Goal: Find contact information: Find contact information

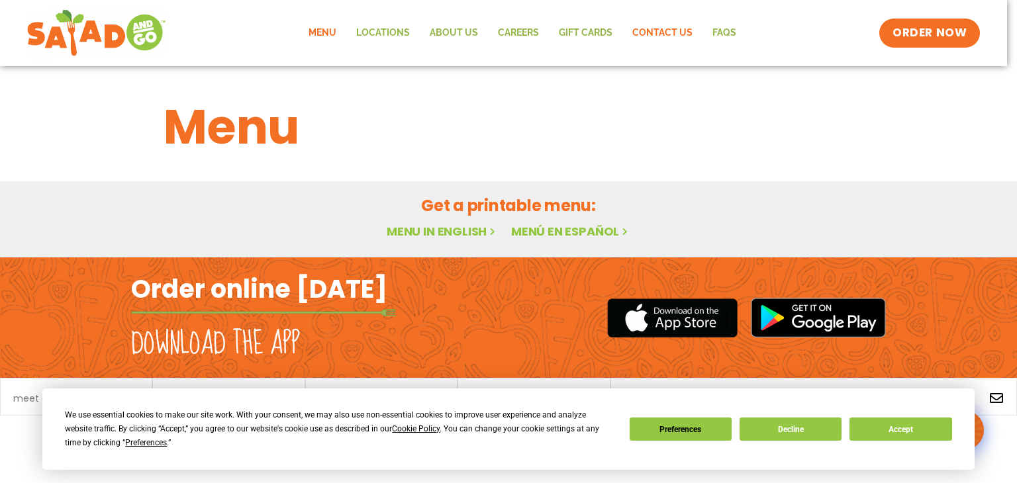
click at [642, 36] on link "Contact Us" at bounding box center [662, 33] width 80 height 30
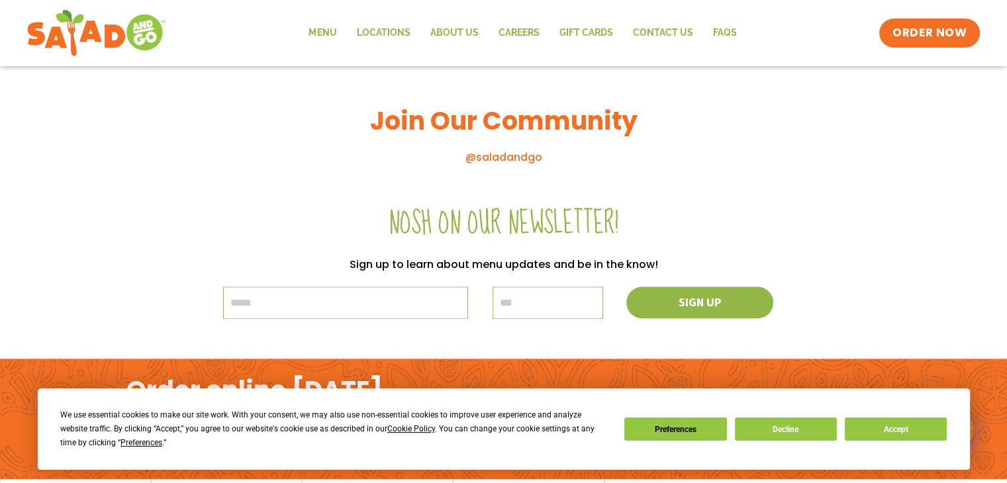
scroll to position [1540, 0]
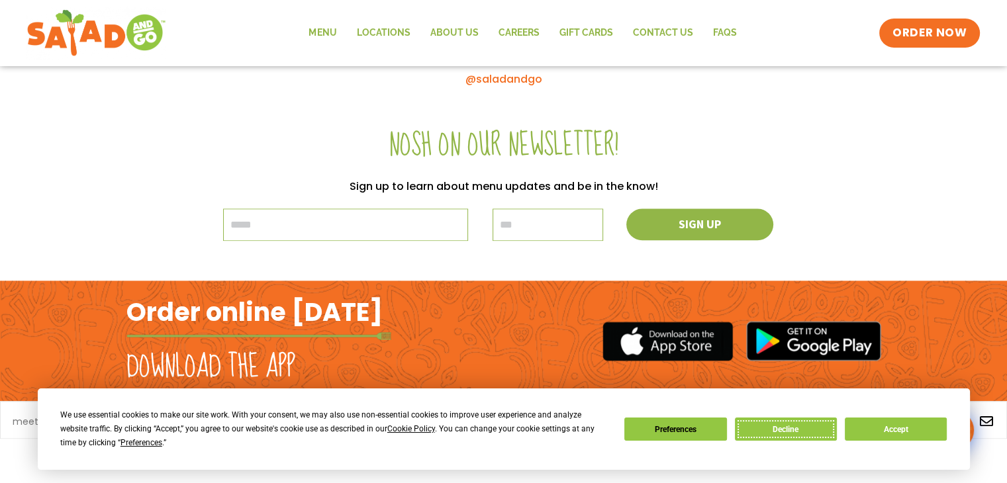
click at [776, 430] on button "Decline" at bounding box center [786, 429] width 102 height 23
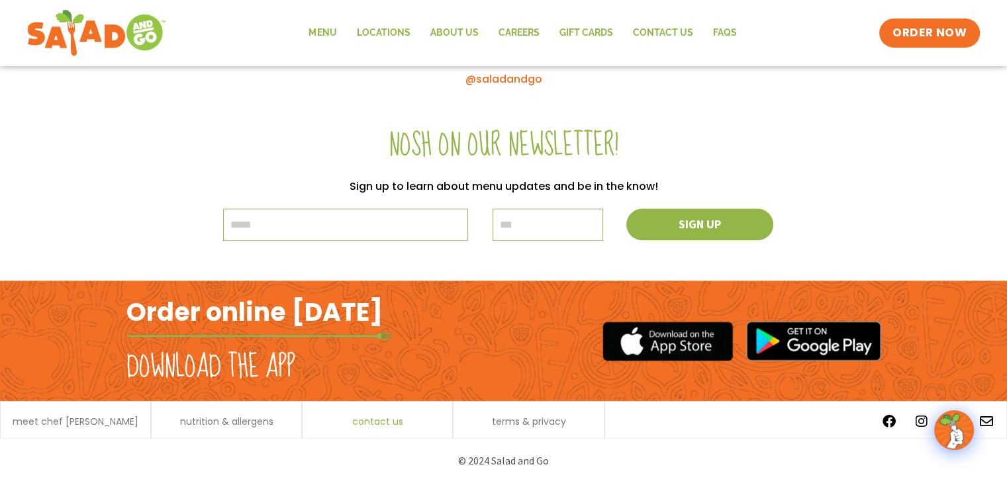
click at [387, 418] on span "contact us" at bounding box center [377, 421] width 51 height 9
